Goal: Communication & Community: Answer question/provide support

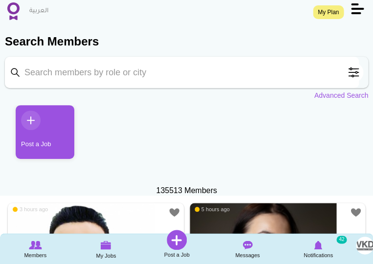
click at [16, 13] on img at bounding box center [13, 11] width 12 height 18
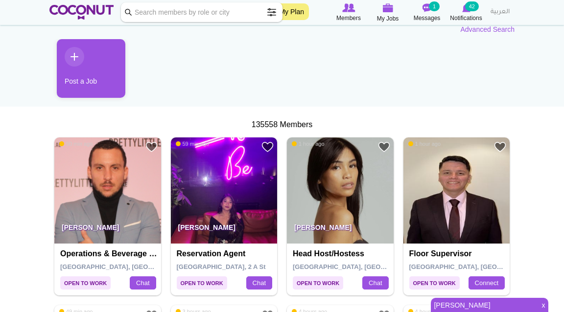
scroll to position [92, 0]
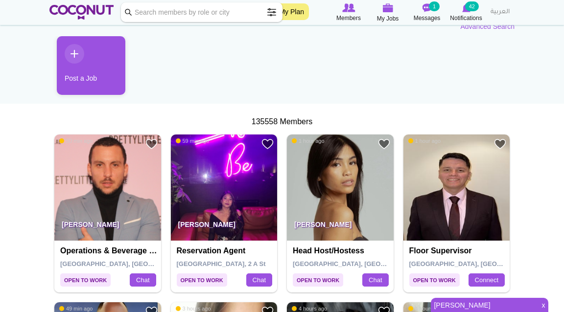
click at [336, 191] on img at bounding box center [340, 188] width 107 height 107
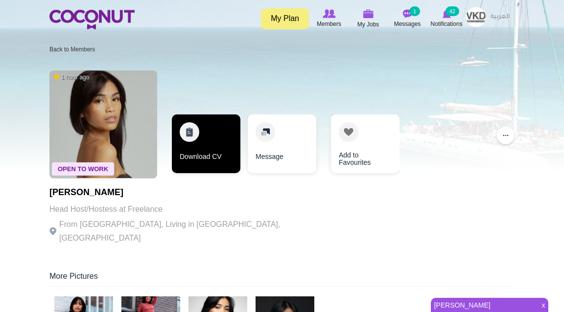
click at [204, 133] on link "Download CV" at bounding box center [206, 144] width 69 height 59
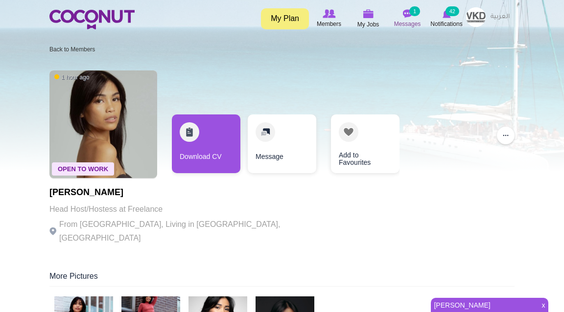
click at [409, 18] on img at bounding box center [407, 13] width 10 height 9
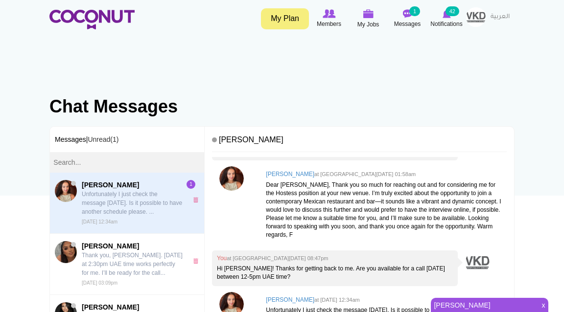
click at [135, 204] on p "Unfortunately I just check the message today. Is it possible to have another sc…" at bounding box center [132, 203] width 101 height 26
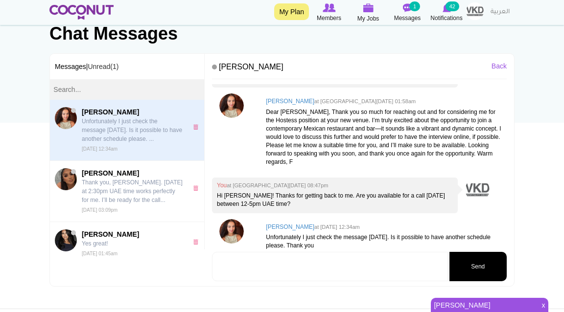
click at [76, 12] on img at bounding box center [81, 12] width 64 height 15
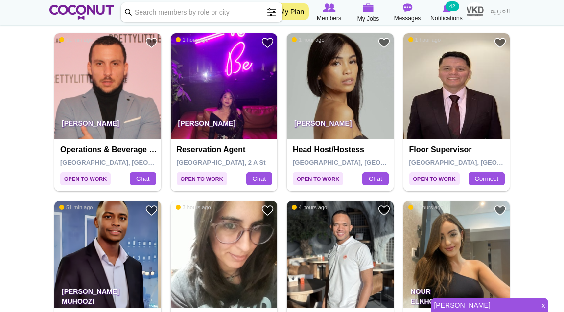
scroll to position [195, 0]
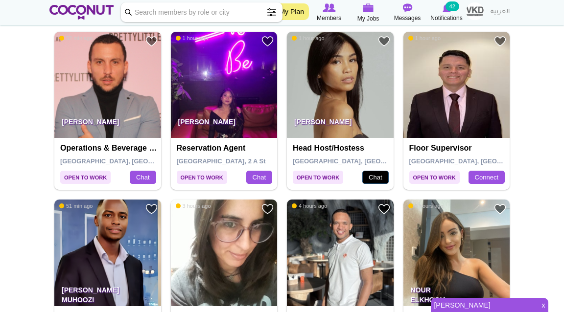
click at [368, 179] on link "Chat" at bounding box center [375, 178] width 26 height 14
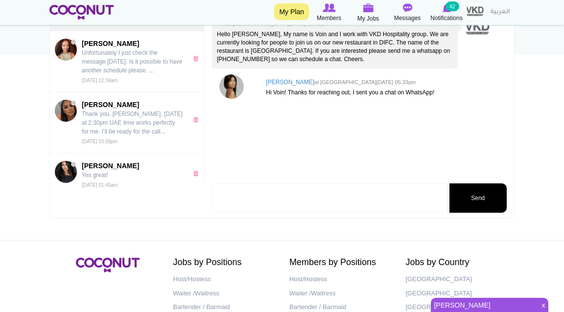
scroll to position [143, 0]
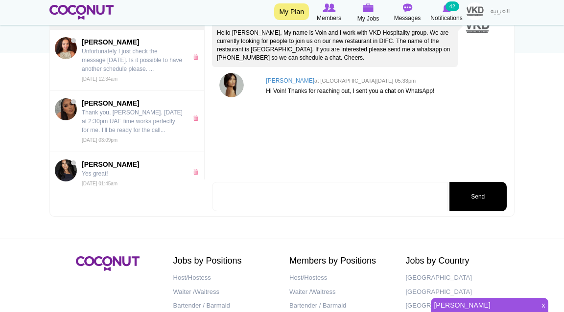
click at [341, 194] on textarea at bounding box center [330, 196] width 236 height 29
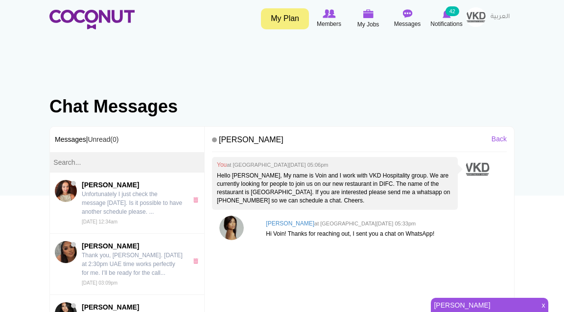
scroll to position [0, 0]
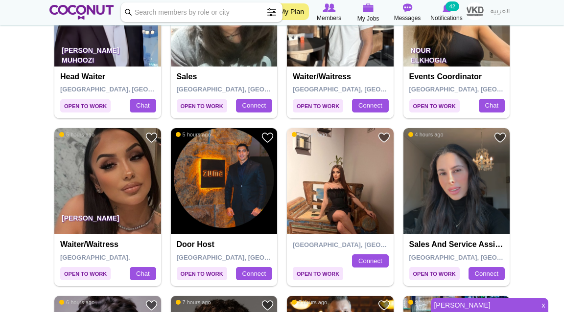
scroll to position [436, 0]
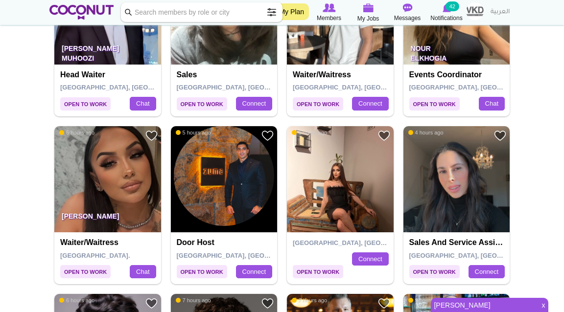
click at [108, 204] on img at bounding box center [107, 179] width 107 height 107
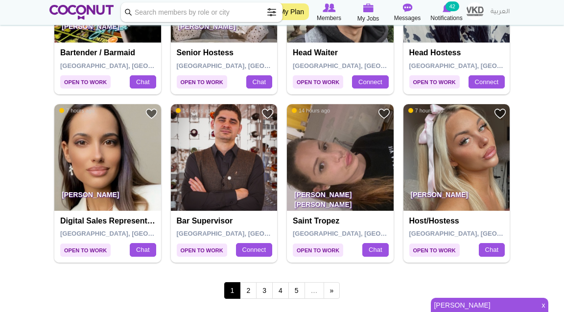
scroll to position [1636, 0]
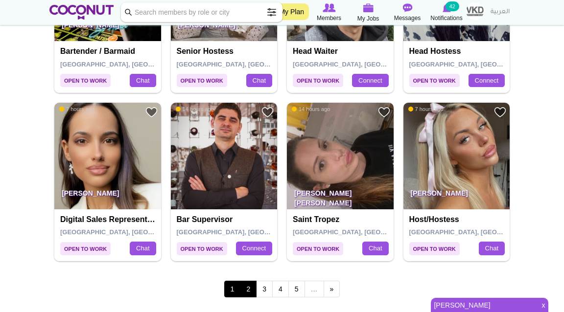
click at [244, 289] on link "2" at bounding box center [248, 289] width 17 height 17
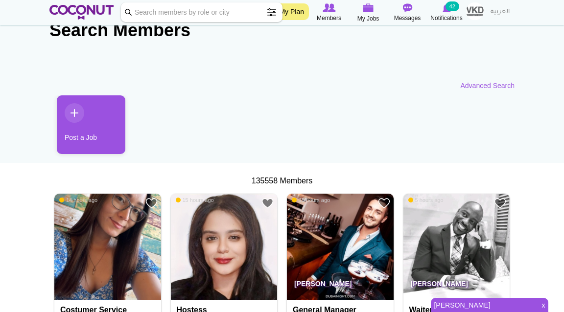
scroll to position [35, 0]
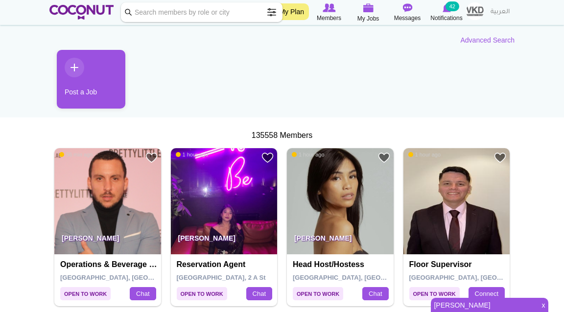
scroll to position [81, 0]
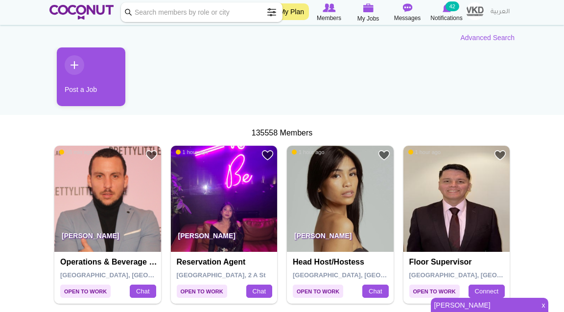
click at [345, 219] on img at bounding box center [340, 199] width 107 height 107
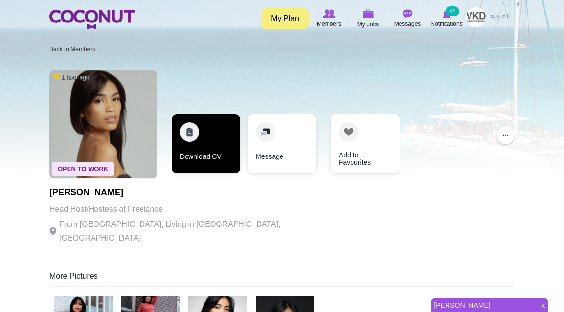
click at [212, 141] on link "Download CV" at bounding box center [206, 144] width 69 height 59
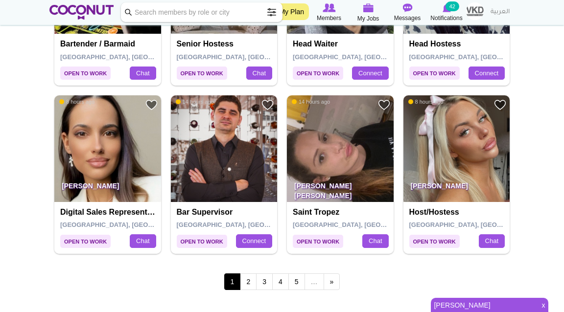
scroll to position [1644, 0]
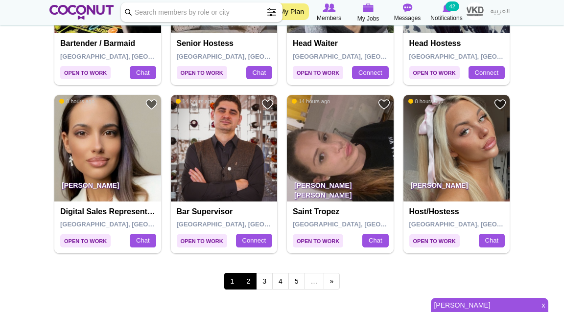
click at [252, 279] on link "2" at bounding box center [248, 281] width 17 height 17
click at [544, 306] on span "x" at bounding box center [543, 306] width 10 height 14
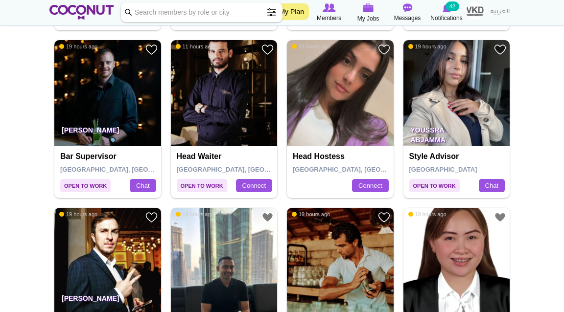
scroll to position [1534, 0]
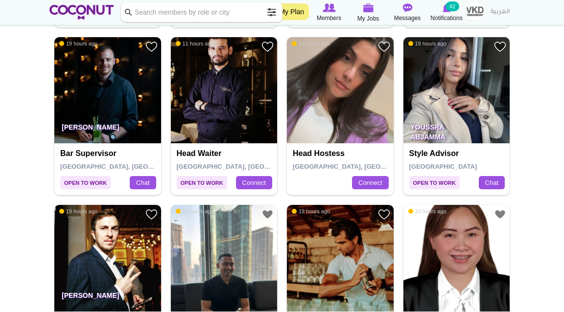
click at [460, 103] on img at bounding box center [456, 90] width 107 height 107
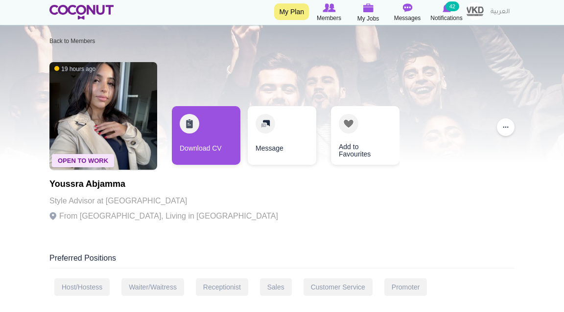
scroll to position [16, 0]
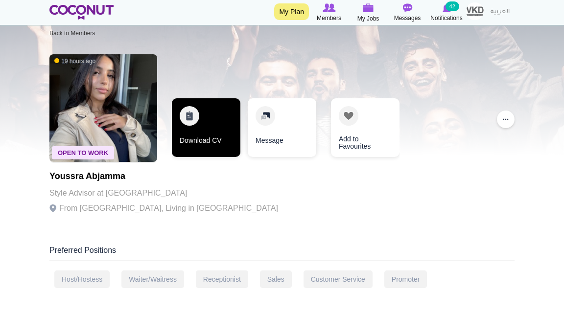
click at [206, 135] on link "Download CV" at bounding box center [206, 127] width 69 height 59
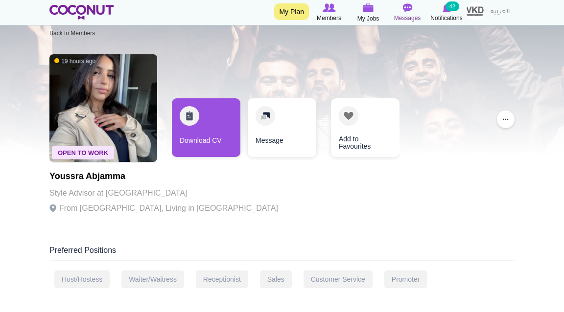
click at [404, 13] on icon at bounding box center [407, 7] width 39 height 11
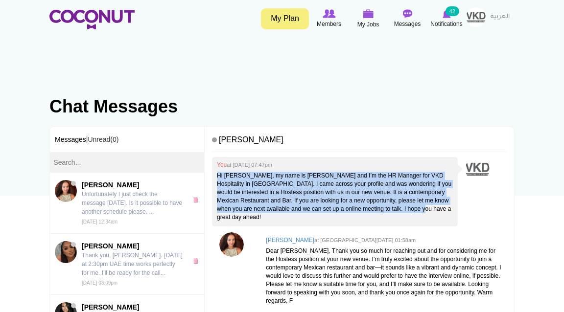
drag, startPoint x: 216, startPoint y: 174, endPoint x: 428, endPoint y: 215, distance: 215.8
click at [428, 215] on div "You at [DATE] 07:47pm Hi [PERSON_NAME], my name is [PERSON_NAME] and I’m the HR…" at bounding box center [335, 191] width 246 height 69
copy p "Hi [PERSON_NAME], my name is [PERSON_NAME] and I’m the HR Manager for VKD Hospi…"
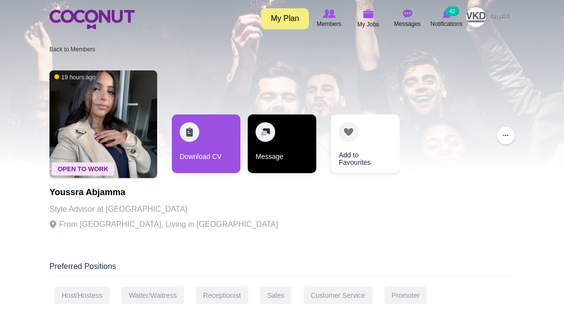
click at [273, 143] on link "Message" at bounding box center [282, 144] width 69 height 59
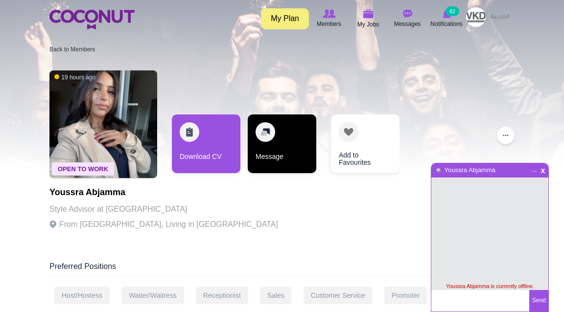
scroll to position [3, 0]
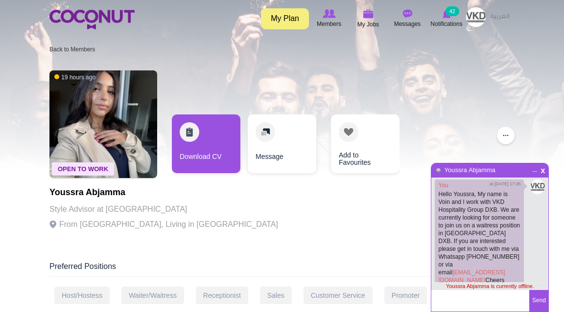
click at [460, 299] on textarea at bounding box center [480, 301] width 98 height 22
drag, startPoint x: 458, startPoint y: 306, endPoint x: 456, endPoint y: 253, distance: 52.9
click at [456, 253] on div "x _ Youssra Abjamma You at 4/1/2021 17:35 Hello Youssra, My name is Voin and I …" at bounding box center [490, 237] width 118 height 149
click at [447, 301] on textarea "Hi Fiyori, my name is Leonie and I’m the HR Manager for VKD Hospitality in Duba…" at bounding box center [480, 301] width 98 height 22
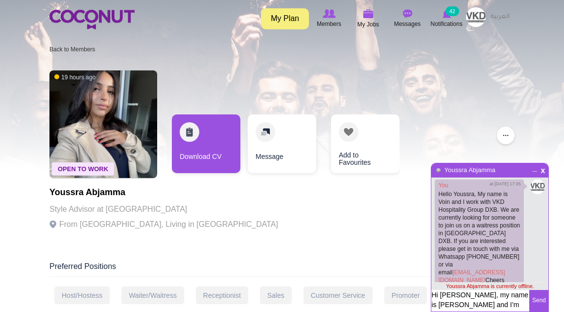
click at [451, 294] on textarea "Hi Fiyori, my name is Leonie and I’m the HR Manager for VKD Hospitality in Duba…" at bounding box center [480, 301] width 98 height 22
drag, startPoint x: 502, startPoint y: 297, endPoint x: 464, endPoint y: 296, distance: 38.2
click at [464, 296] on textarea "Hi Youssra, my name is Leonie and I’m the HR Manager for VKD Hospitality in Dub…" at bounding box center [480, 315] width 98 height 50
drag, startPoint x: 501, startPoint y: 295, endPoint x: 524, endPoint y: 295, distance: 22.5
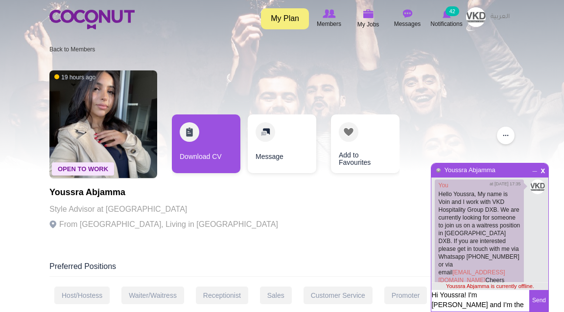
click at [524, 295] on textarea "Hi Youssra! I'm Leonie and I’m the HR Manager for VKD Hospitality in Dubai. I c…" at bounding box center [480, 315] width 98 height 50
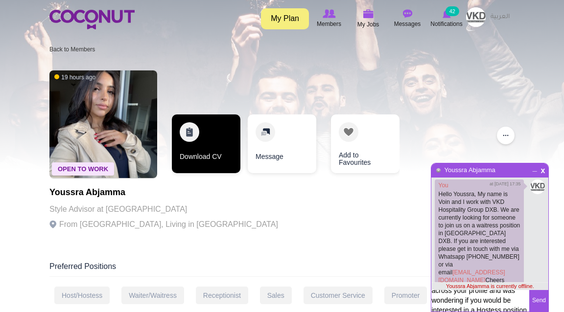
type textarea "Hi Youssra! I'm Leonie, the HR Manager for VKD Hospitality in Dubai. I came acr…"
click at [207, 146] on link "Download CV" at bounding box center [206, 144] width 69 height 59
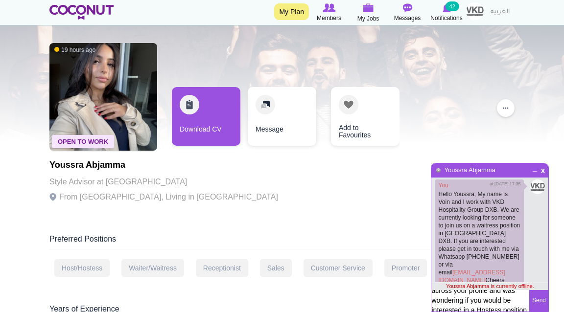
scroll to position [27, 0]
click at [447, 302] on textarea "Hi Youssra! I'm Leonie, the HR Manager for VKD Hospitality in Dubai. I came acr…" at bounding box center [480, 315] width 98 height 50
click at [484, 304] on textarea "Hi Youssra! I'm Leonie, the HR Manager for VKD Hospitality in Dubai. I came acr…" at bounding box center [480, 315] width 98 height 50
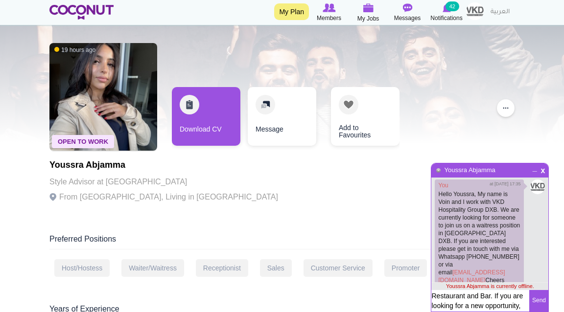
click at [484, 304] on textarea "Hi Youssra! I'm Leonie, the HR Manager for VKD Hospitality in Dubai. I came acr…" at bounding box center [480, 315] width 98 height 50
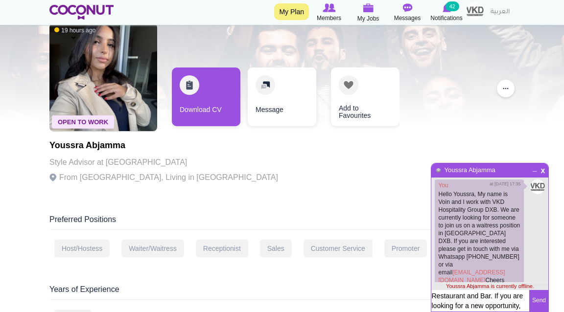
scroll to position [47, 0]
click at [539, 304] on button "Send" at bounding box center [538, 301] width 19 height 22
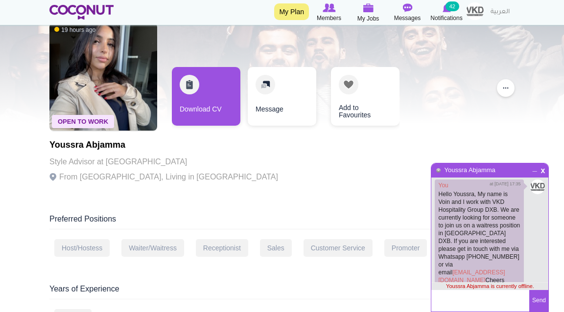
scroll to position [127, 0]
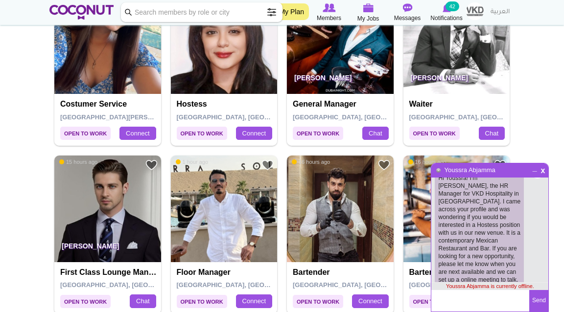
scroll to position [253, 0]
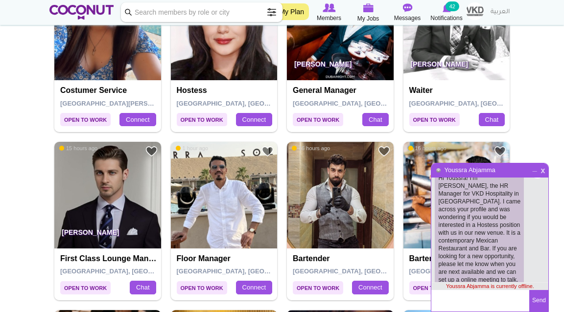
click at [544, 171] on span "x" at bounding box center [543, 169] width 8 height 7
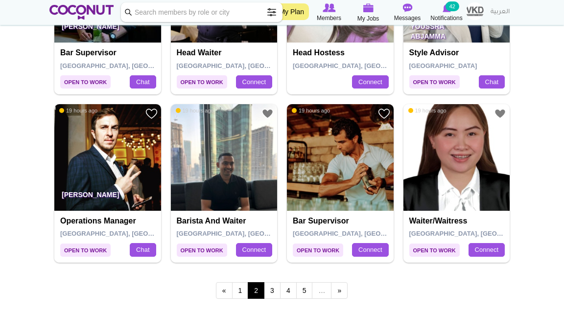
scroll to position [1640, 0]
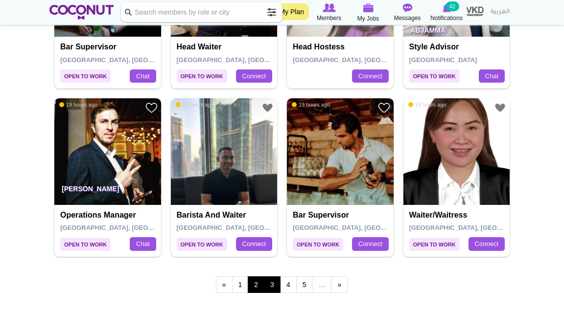
click at [275, 287] on link "3" at bounding box center [272, 284] width 17 height 17
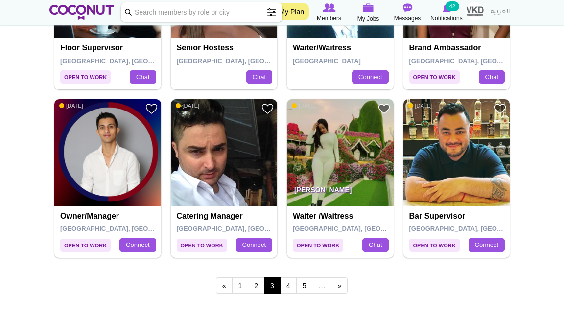
scroll to position [1647, 0]
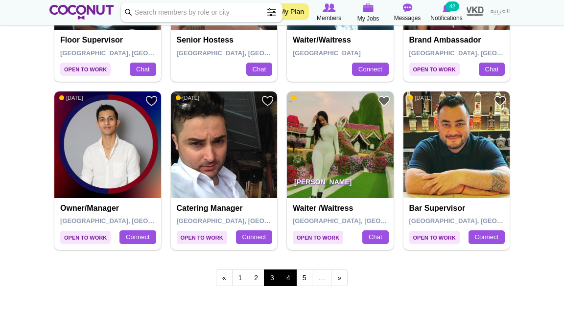
click at [292, 276] on link "4" at bounding box center [288, 278] width 17 height 17
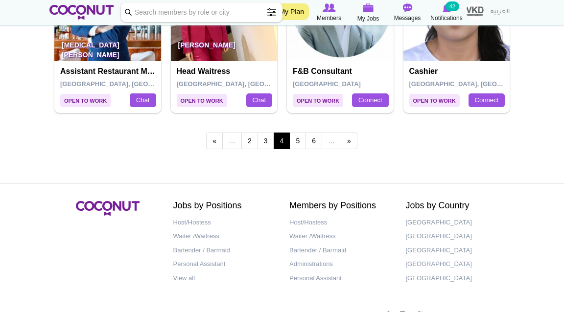
scroll to position [1791, 0]
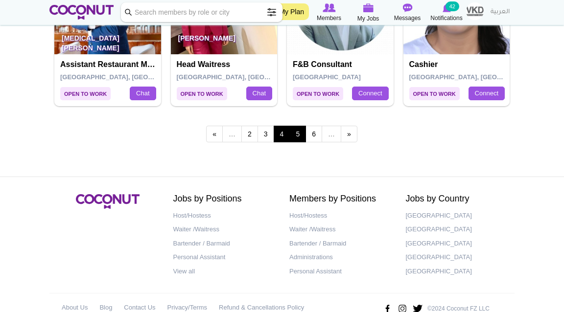
click at [300, 134] on link "5" at bounding box center [297, 134] width 17 height 17
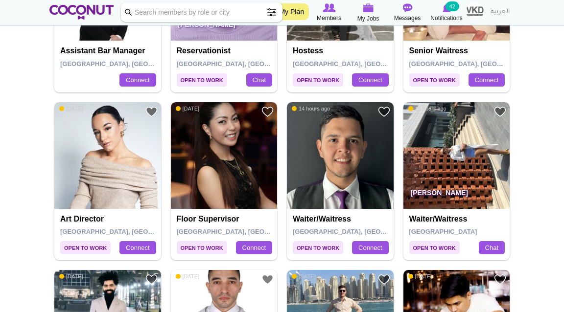
scroll to position [629, 0]
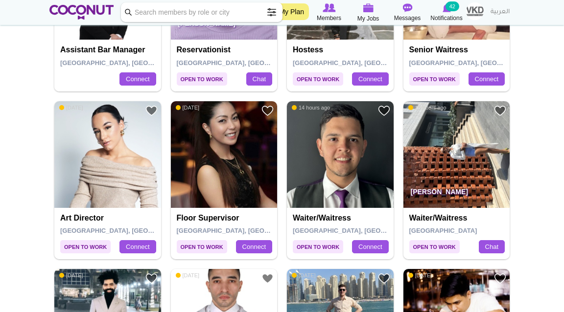
click at [103, 174] on img at bounding box center [107, 154] width 107 height 107
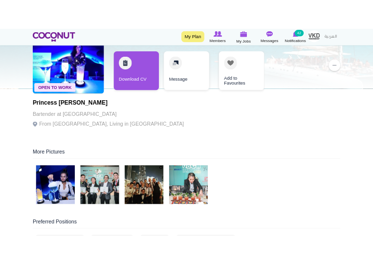
scroll to position [81, 0]
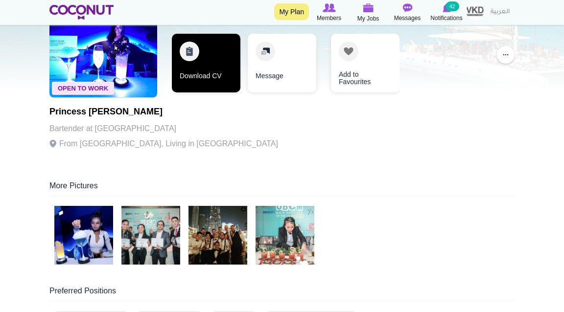
click at [223, 75] on link "Download CV" at bounding box center [206, 63] width 69 height 59
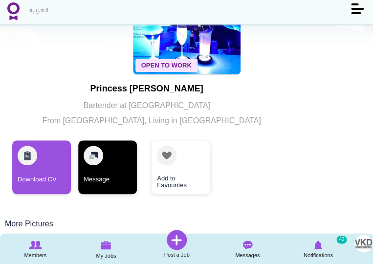
click at [104, 168] on link "Message" at bounding box center [107, 167] width 59 height 54
click at [100, 159] on link "Message" at bounding box center [107, 167] width 59 height 54
click at [110, 167] on link "Message" at bounding box center [107, 167] width 59 height 54
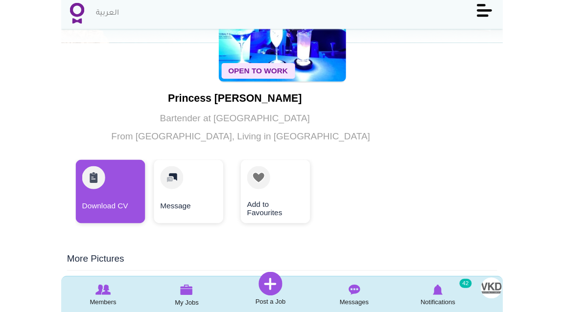
scroll to position [87, 0]
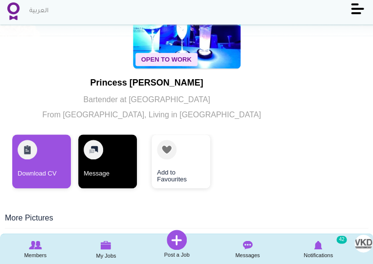
click at [104, 166] on link "Message" at bounding box center [107, 162] width 59 height 54
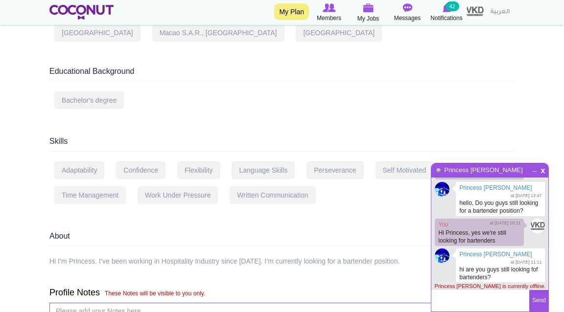
scroll to position [650, 0]
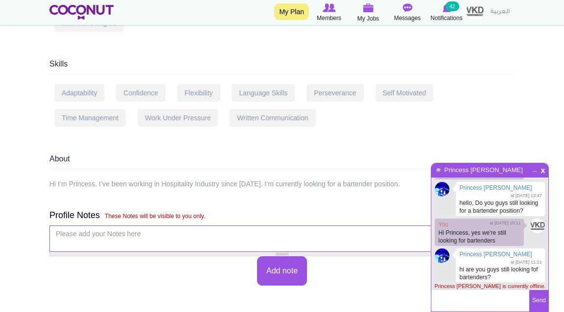
click at [458, 306] on textarea at bounding box center [480, 301] width 98 height 22
paste textarea "+971 545772140"
type textarea "+971 545772140"
click at [479, 294] on textarea "Hi Princess! WE are looking for Bartenders" at bounding box center [480, 301] width 98 height 22
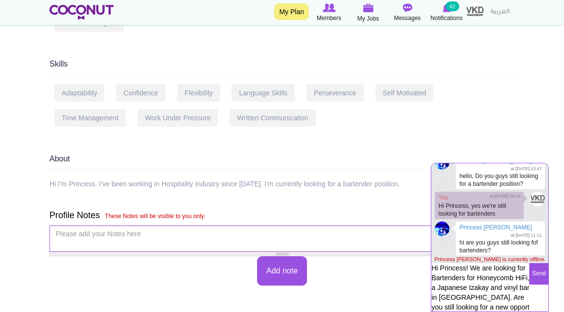
scroll to position [28, 0]
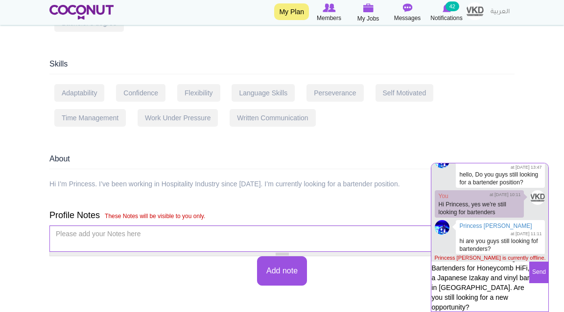
type textarea "Hi Princess! We are looking for Bartenders for Honeycomb HiFi, a Japanese Izaka…"
click at [537, 273] on button "Send" at bounding box center [538, 273] width 19 height 22
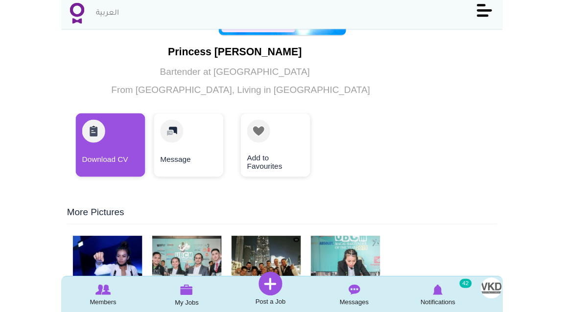
scroll to position [123, 0]
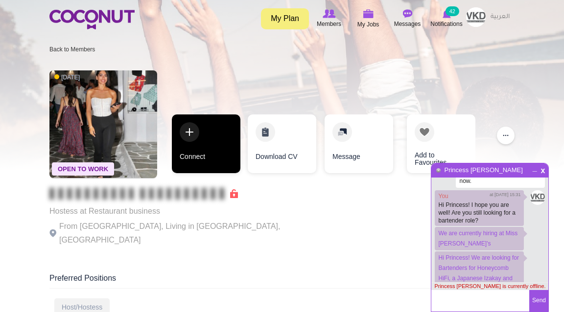
click at [214, 137] on link "Connect" at bounding box center [206, 144] width 69 height 59
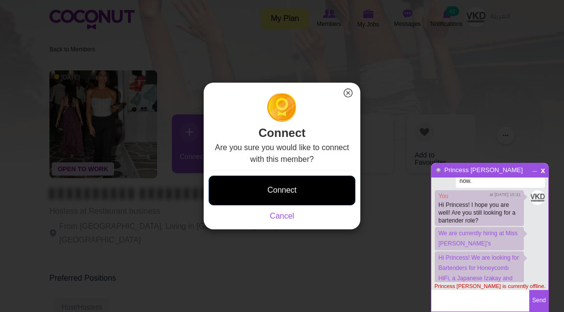
click at [264, 194] on button "Connect" at bounding box center [281, 191] width 147 height 30
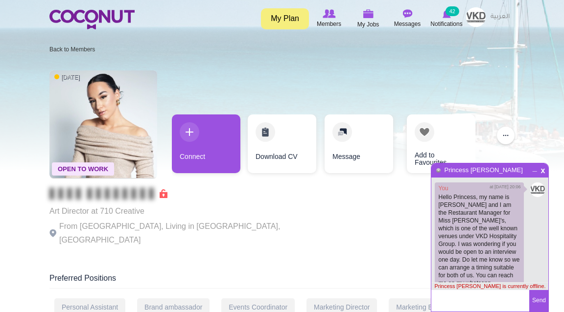
scroll to position [286, 0]
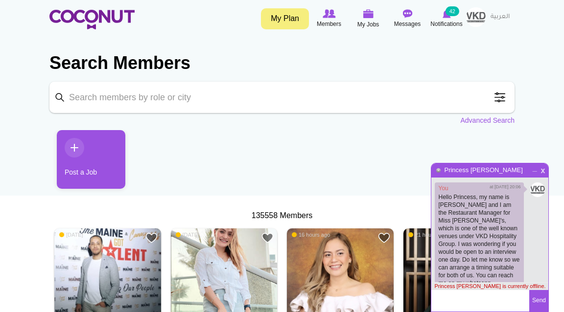
click at [543, 172] on span "x" at bounding box center [543, 169] width 8 height 7
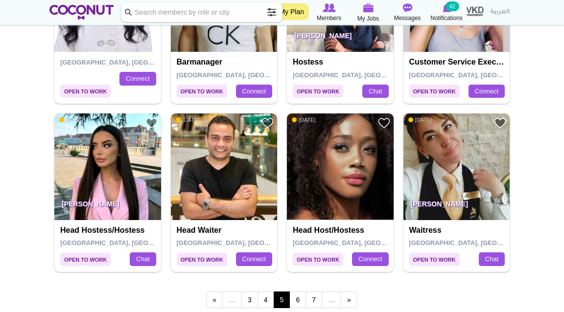
scroll to position [1627, 0]
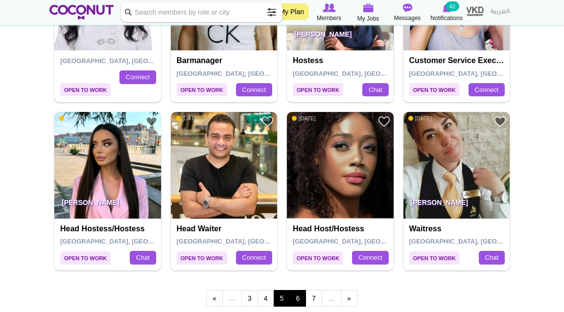
click at [298, 301] on link "6" at bounding box center [297, 298] width 17 height 17
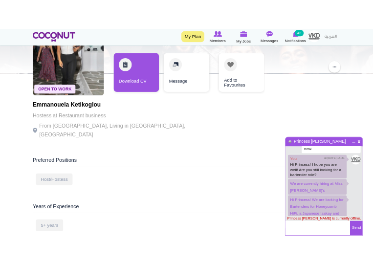
scroll to position [55, 0]
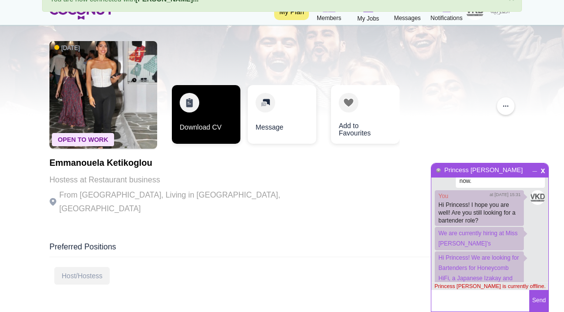
click at [212, 130] on link "Download CV" at bounding box center [206, 114] width 69 height 59
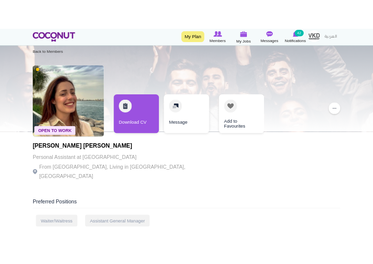
scroll to position [18, 0]
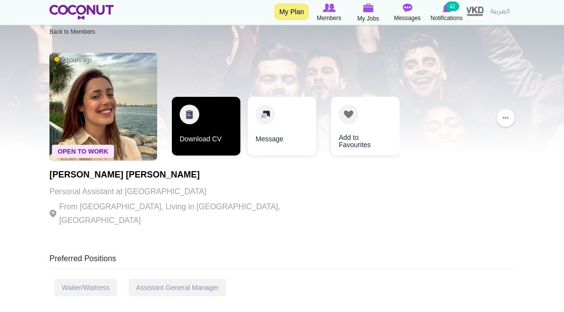
click at [188, 139] on link "Download CV" at bounding box center [206, 126] width 69 height 59
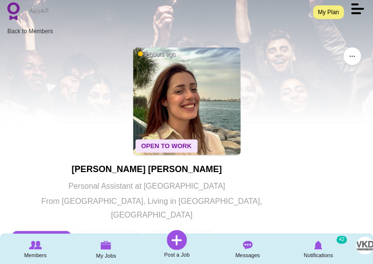
scroll to position [0, 0]
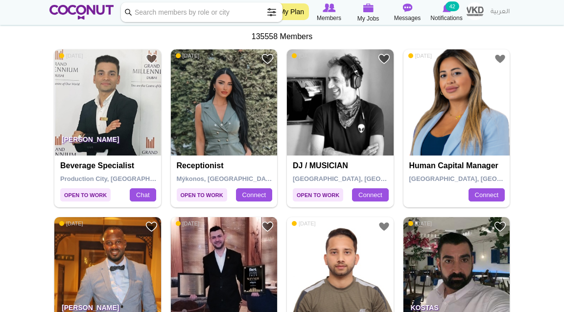
scroll to position [181, 0]
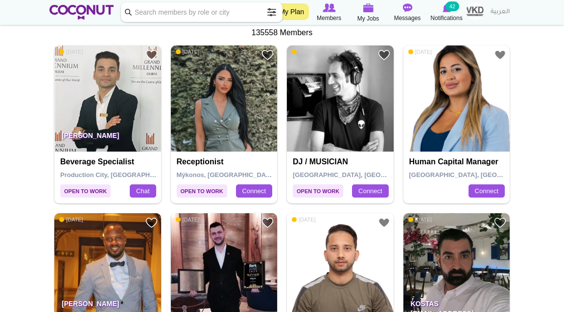
click at [225, 110] on img at bounding box center [224, 99] width 107 height 107
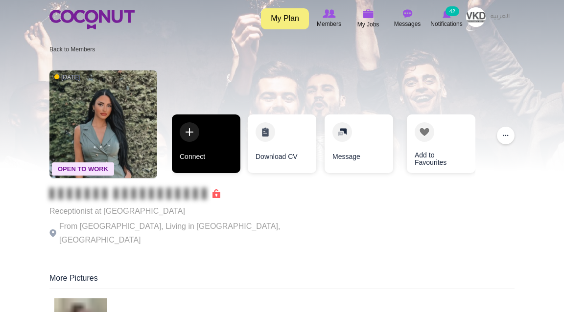
click at [196, 159] on link "Connect" at bounding box center [206, 144] width 69 height 59
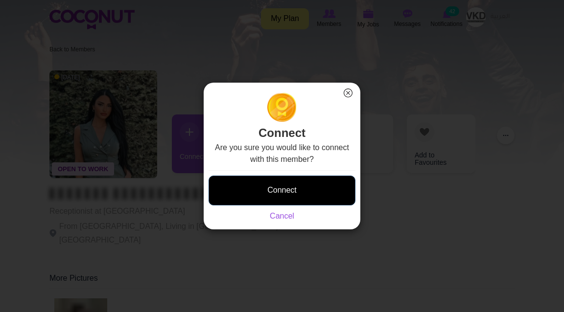
click at [255, 198] on button "Connect" at bounding box center [281, 191] width 147 height 30
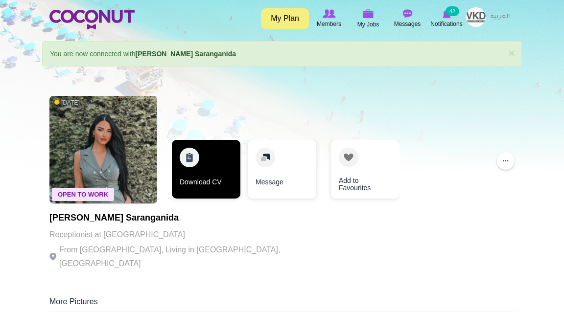
click at [207, 174] on link "Download CV" at bounding box center [206, 169] width 69 height 59
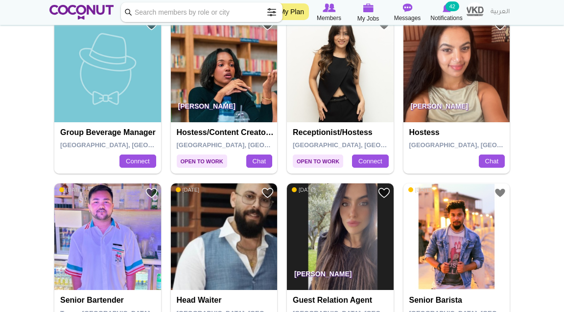
scroll to position [680, 0]
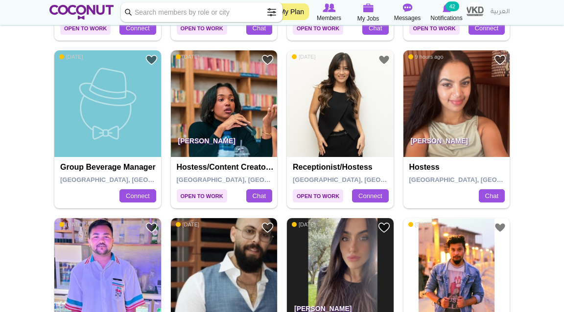
click at [449, 98] on img at bounding box center [456, 103] width 107 height 107
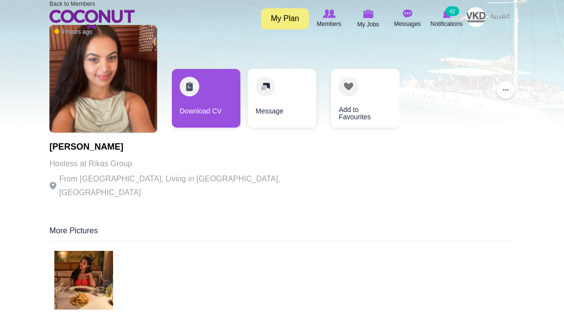
scroll to position [68, 0]
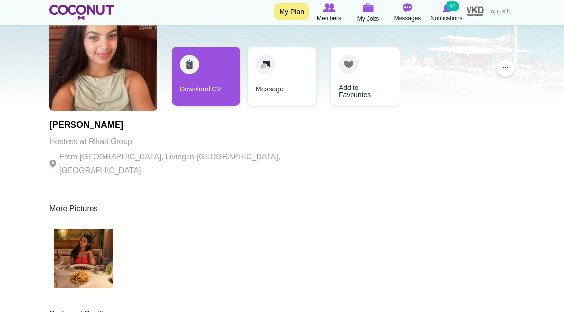
click at [65, 241] on img at bounding box center [83, 258] width 59 height 59
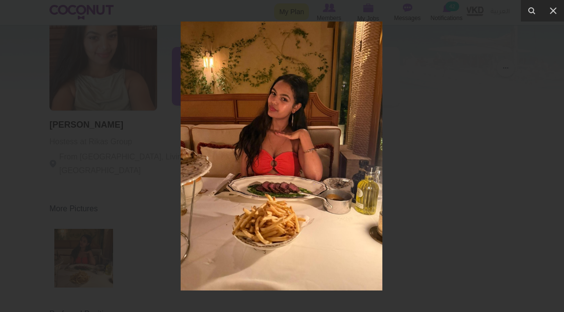
click at [143, 195] on div at bounding box center [282, 156] width 564 height 312
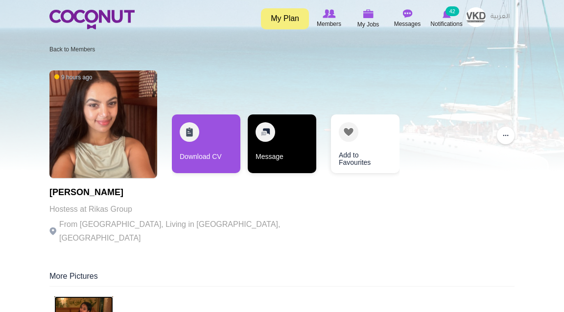
click at [269, 147] on link "Message" at bounding box center [282, 144] width 69 height 59
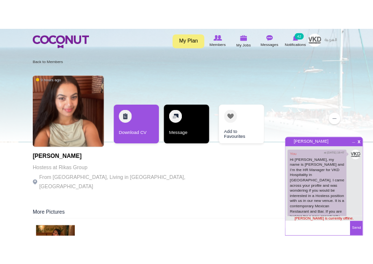
scroll to position [289, 0]
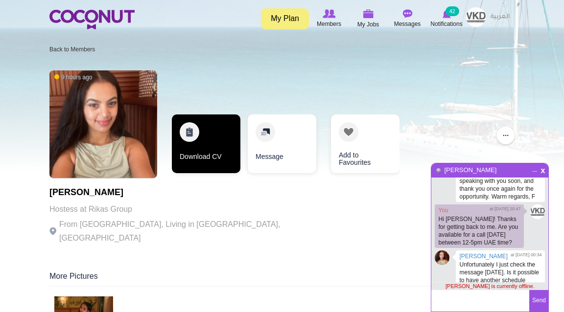
click at [208, 148] on link "Download CV" at bounding box center [206, 144] width 69 height 59
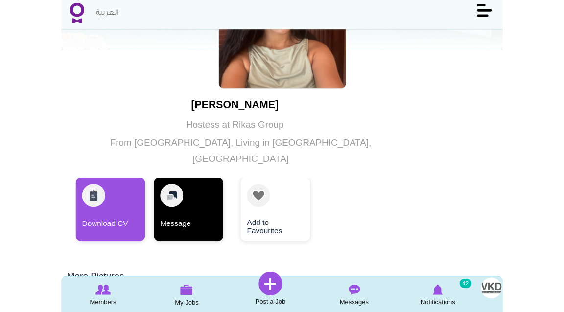
scroll to position [85, 0]
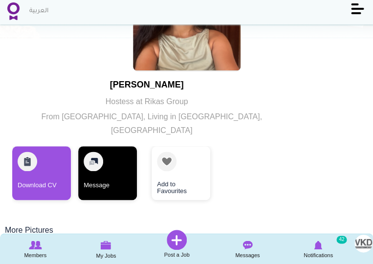
click at [117, 162] on link "Message" at bounding box center [107, 173] width 59 height 54
click at [100, 153] on link "Message" at bounding box center [107, 173] width 59 height 54
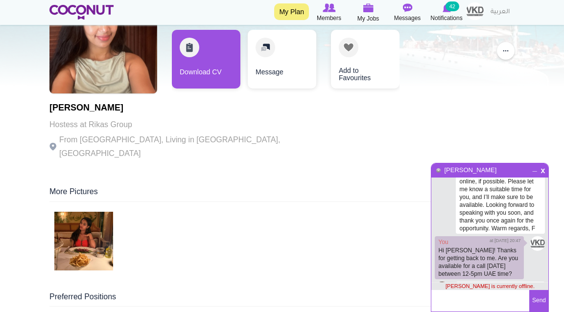
scroll to position [1061, 0]
click at [468, 302] on textarea at bounding box center [480, 301] width 98 height 22
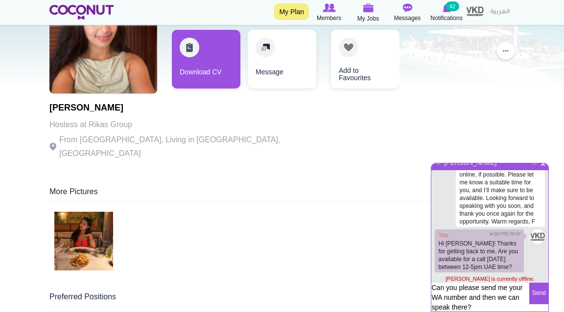
type textarea "Can you please send me your WA number and then we can speak there?"
click at [542, 293] on button "Send" at bounding box center [538, 294] width 19 height 22
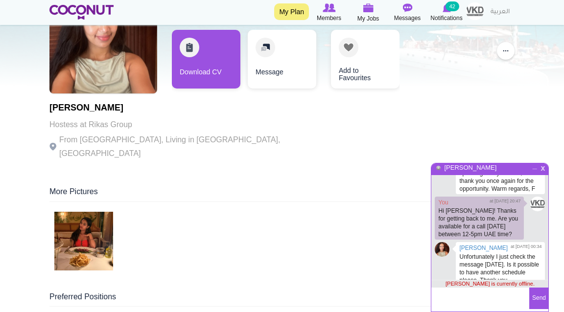
click at [544, 167] on span "x" at bounding box center [543, 166] width 8 height 7
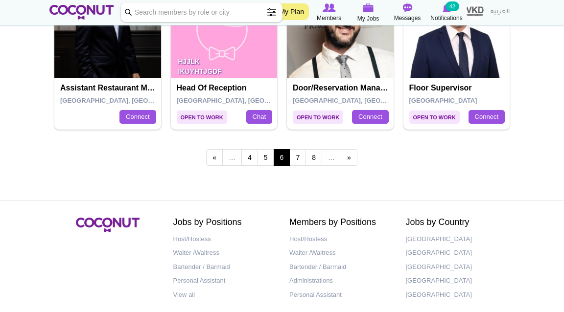
scroll to position [1778, 0]
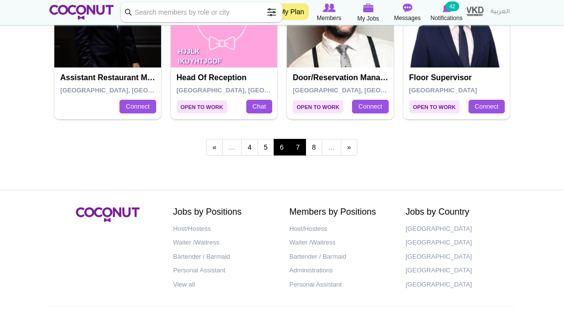
click at [301, 145] on link "7" at bounding box center [297, 147] width 17 height 17
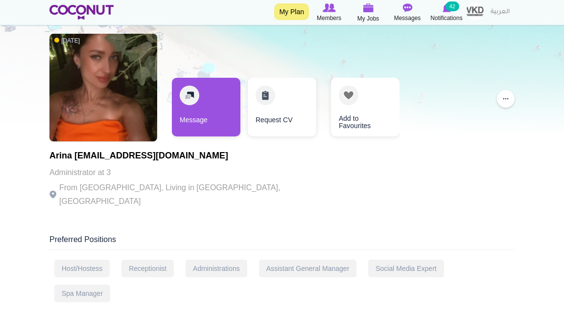
scroll to position [26, 0]
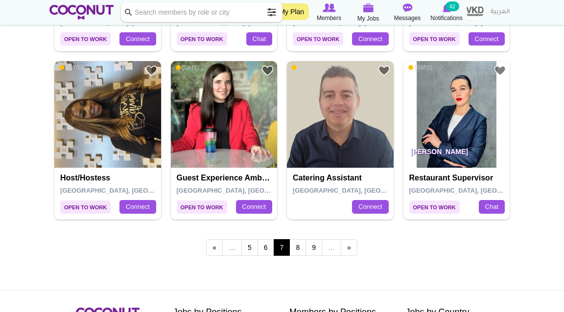
scroll to position [1688, 0]
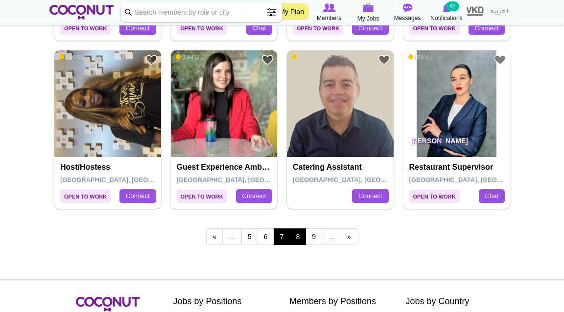
click at [299, 235] on link "8" at bounding box center [297, 237] width 17 height 17
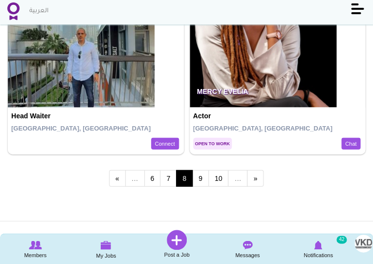
scroll to position [4049, 0]
